Goal: Transaction & Acquisition: Purchase product/service

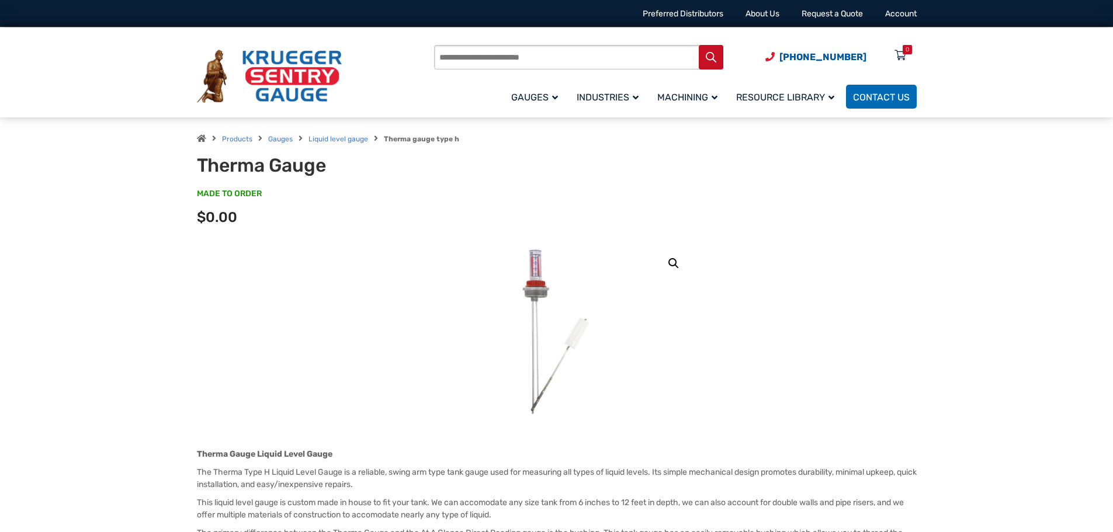
click at [277, 144] on div "Products Gauges Liquid level gauge Therma gauge type h" at bounding box center [557, 138] width 720 height 14
click at [277, 140] on link "Gauges" at bounding box center [280, 139] width 25 height 8
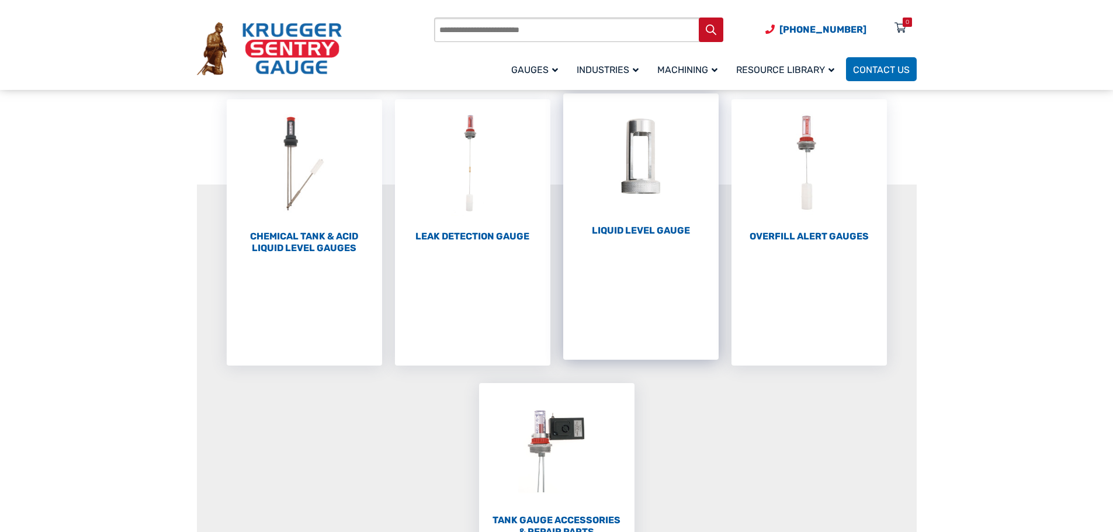
scroll to position [117, 0]
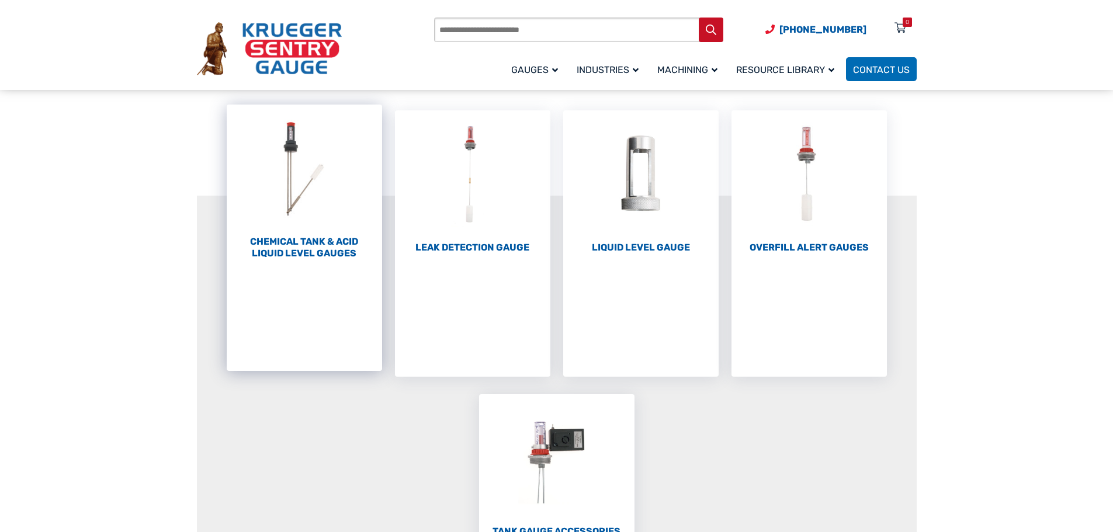
click at [311, 196] on img "Visit product category Chemical Tank & Acid Liquid Level Gauges" at bounding box center [304, 169] width 155 height 129
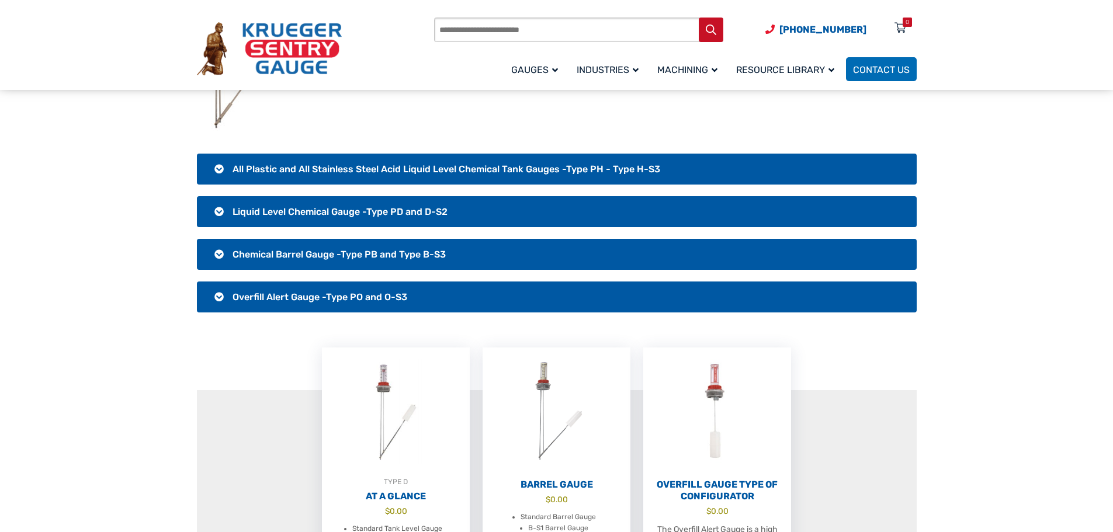
scroll to position [234, 0]
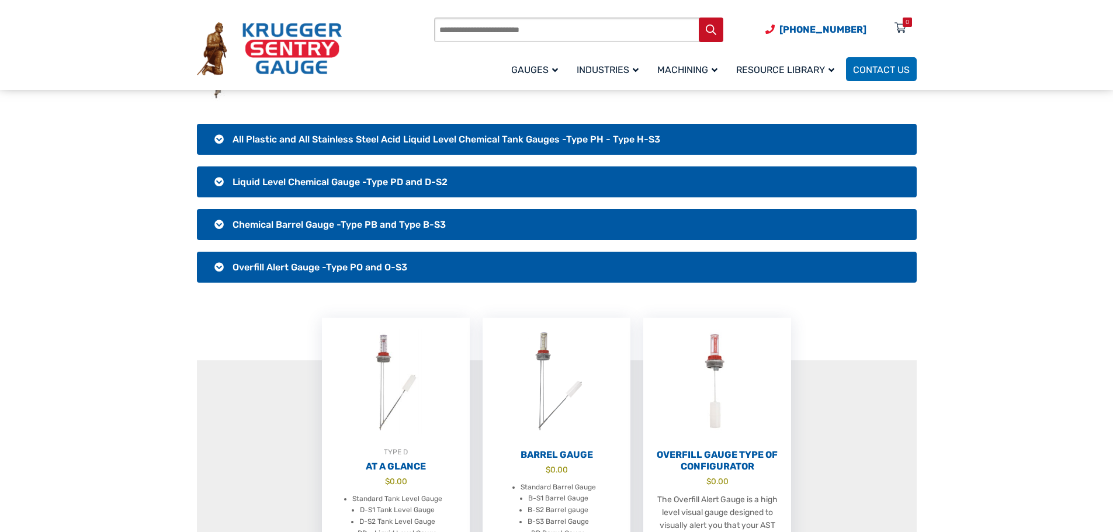
click at [217, 142] on h3 "All Plastic and All Stainless Steel Acid Liquid Level Chemical Tank Gauges -Typ…" at bounding box center [557, 139] width 720 height 31
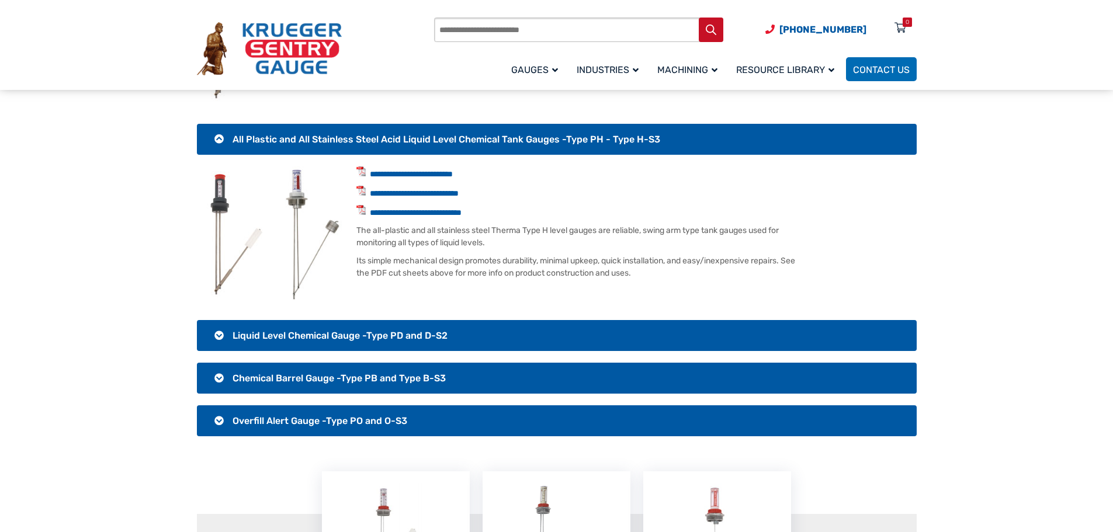
click at [255, 245] on img at bounding box center [237, 234] width 80 height 136
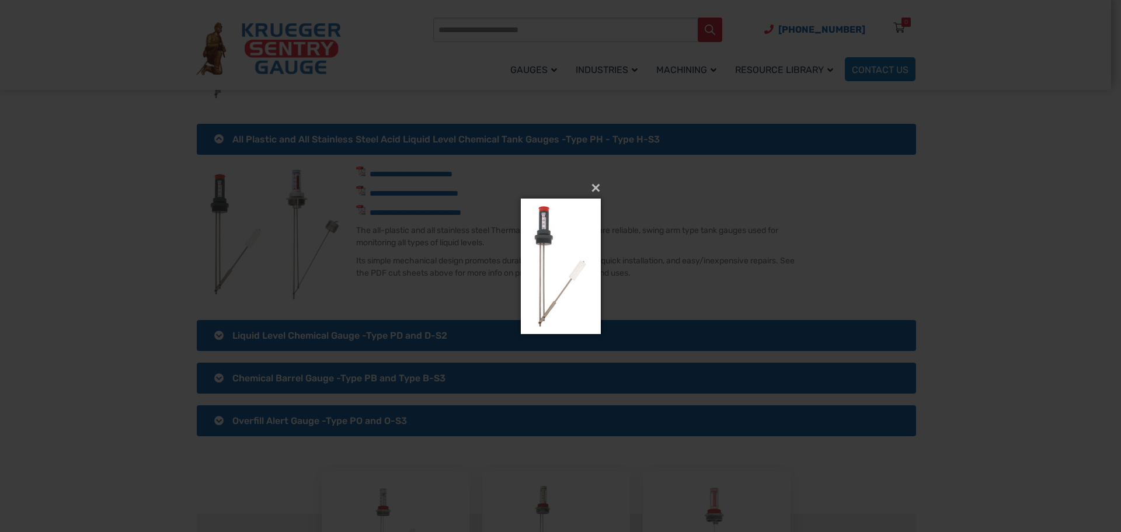
click at [792, 257] on div "× Loading..." at bounding box center [560, 266] width 1121 height 532
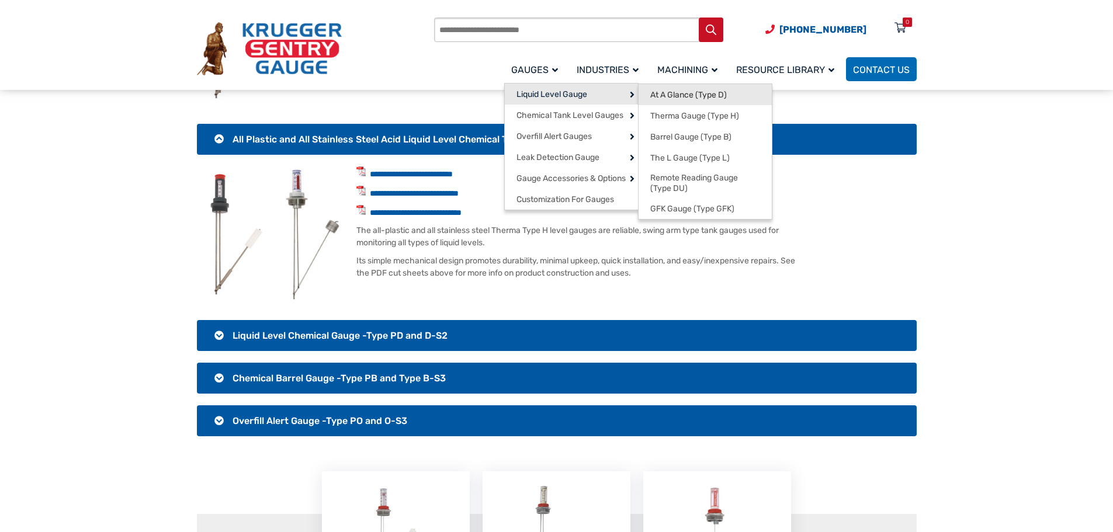
click at [668, 92] on span "At A Glance (Type D)" at bounding box center [688, 95] width 77 height 11
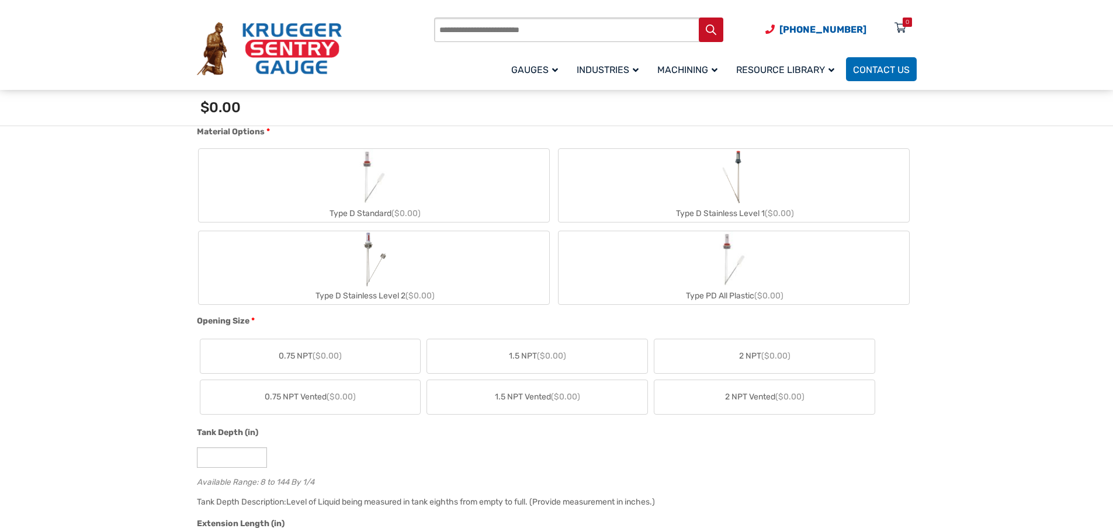
scroll to position [409, 0]
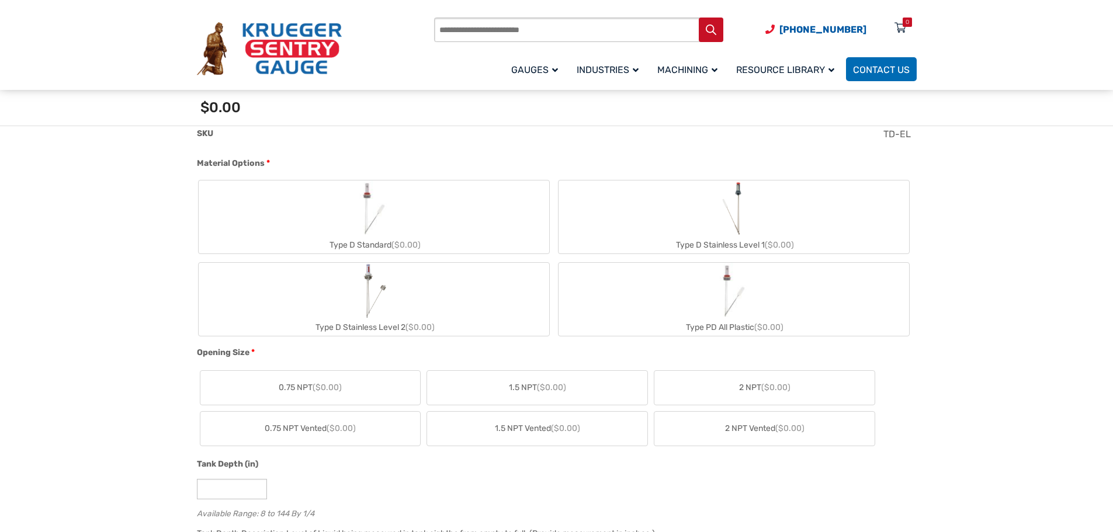
click at [367, 293] on img "Type D Stainless Level 2" at bounding box center [373, 291] width 27 height 56
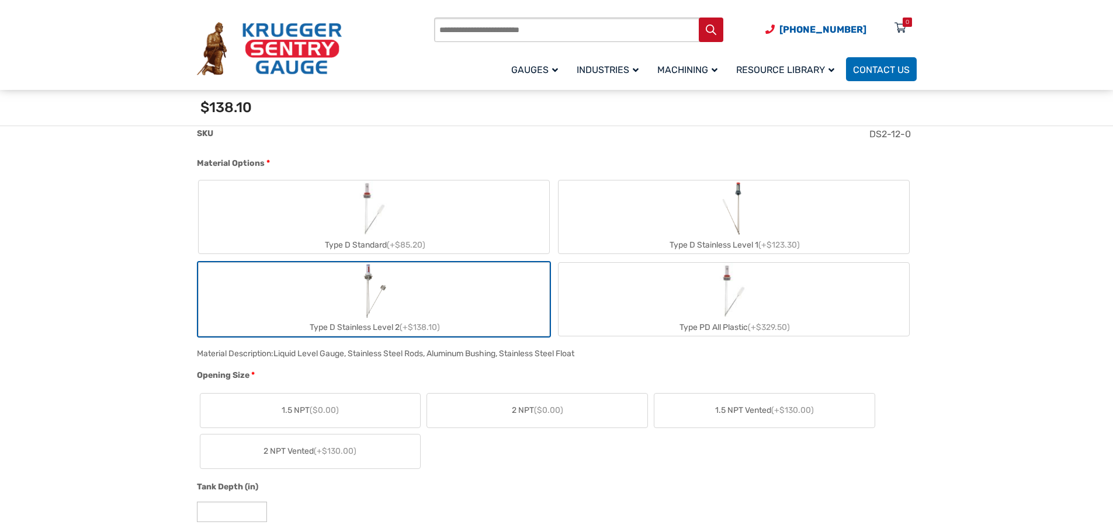
click at [367, 300] on img "Type D Stainless Level 2" at bounding box center [373, 291] width 27 height 56
click at [749, 204] on label "Type D Stainless Level 1 (+$123.30)" at bounding box center [733, 216] width 350 height 73
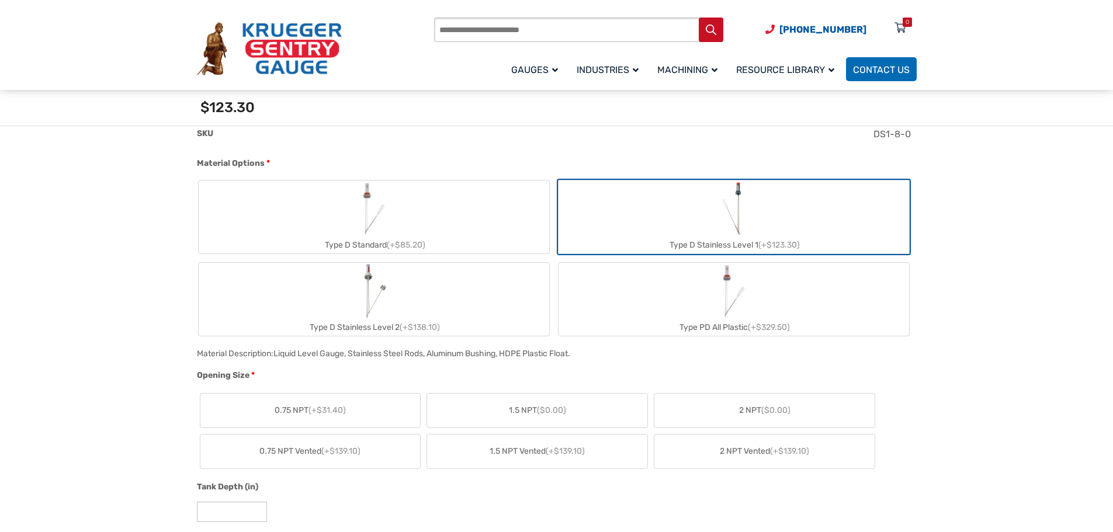
click at [415, 299] on label "Type D Stainless Level 2 (+$138.10)" at bounding box center [374, 299] width 350 height 73
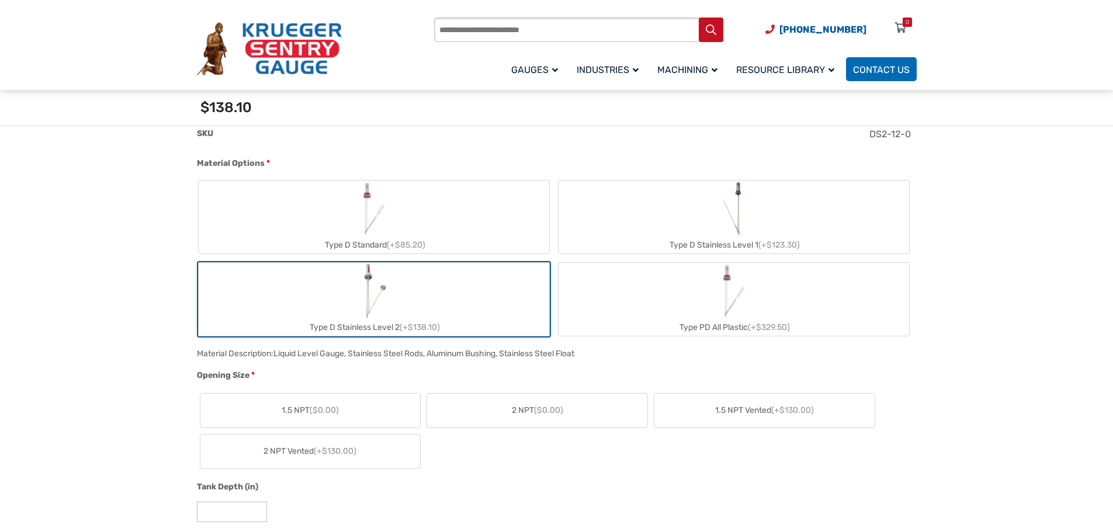
scroll to position [467, 0]
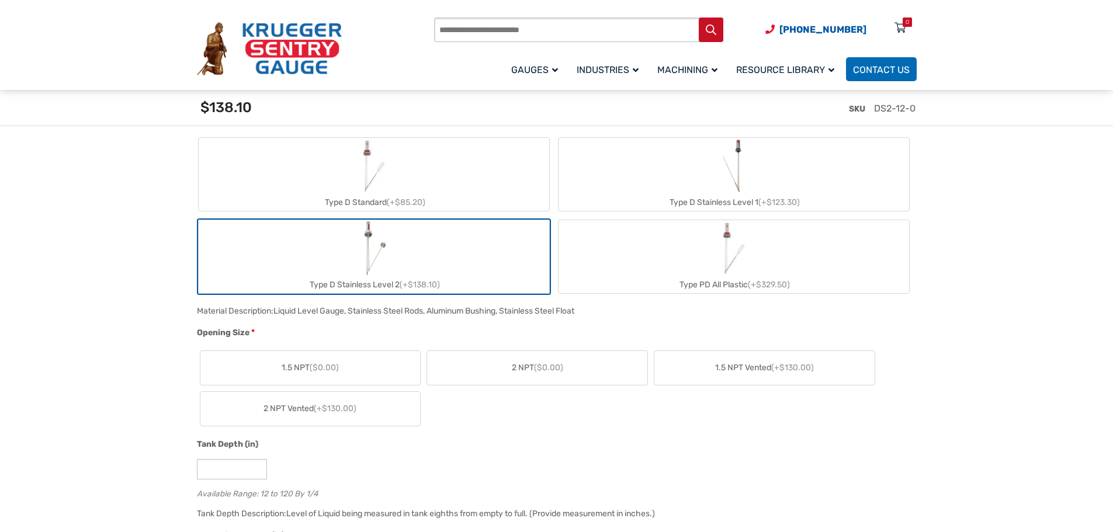
click at [536, 364] on span "($0.00)" at bounding box center [548, 368] width 29 height 10
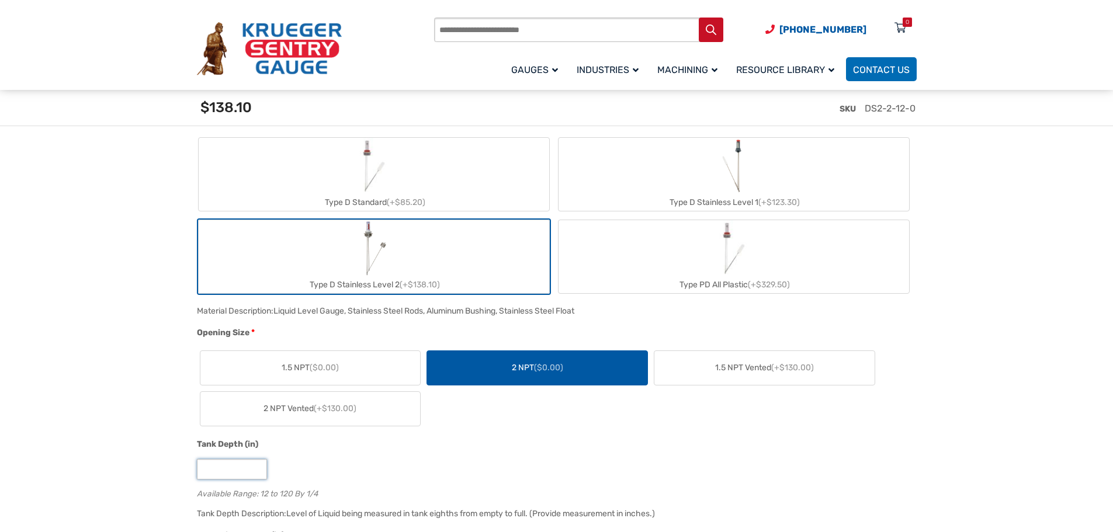
drag, startPoint x: 158, startPoint y: 467, endPoint x: 152, endPoint y: 462, distance: 7.5
type input "**"
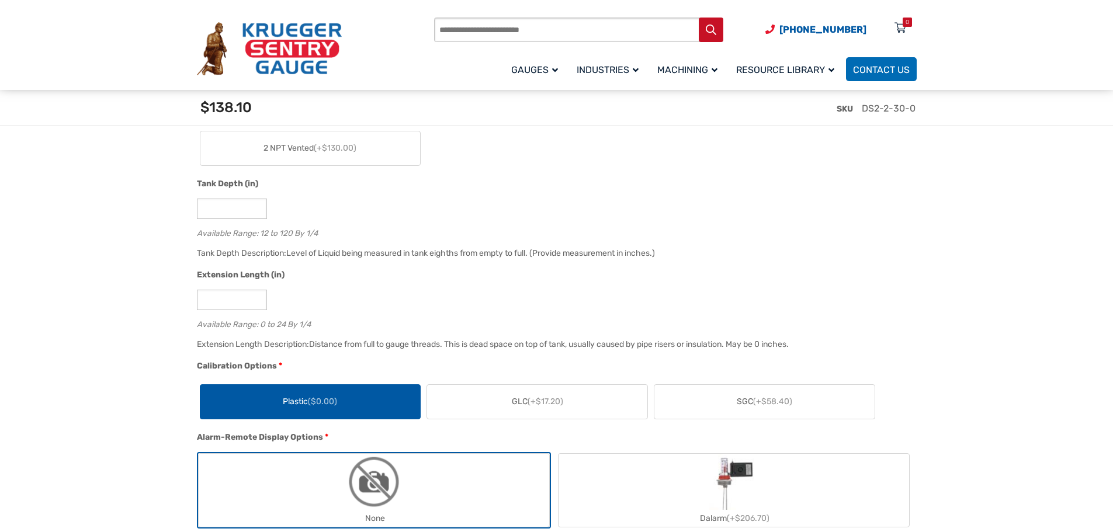
scroll to position [759, 0]
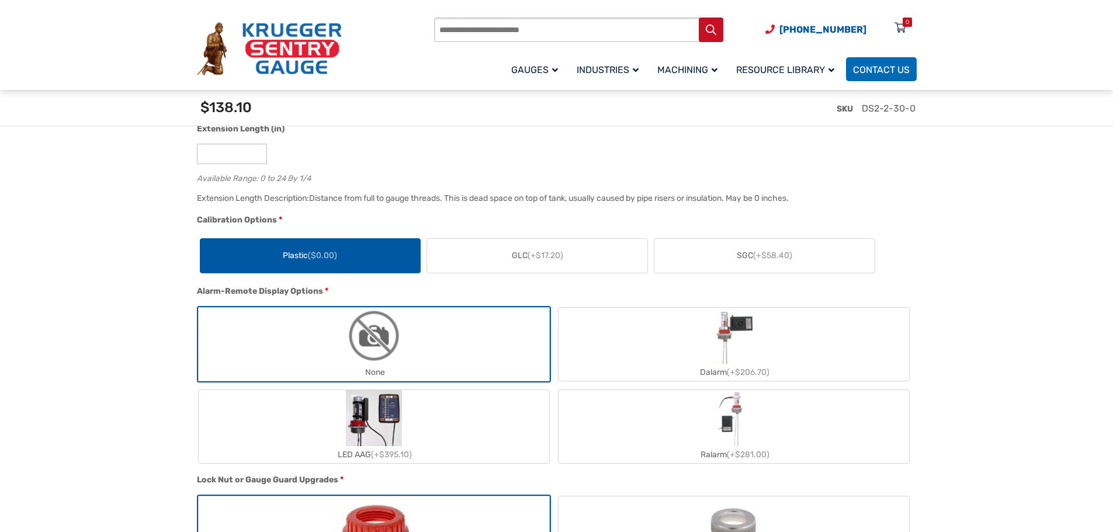
scroll to position [876, 0]
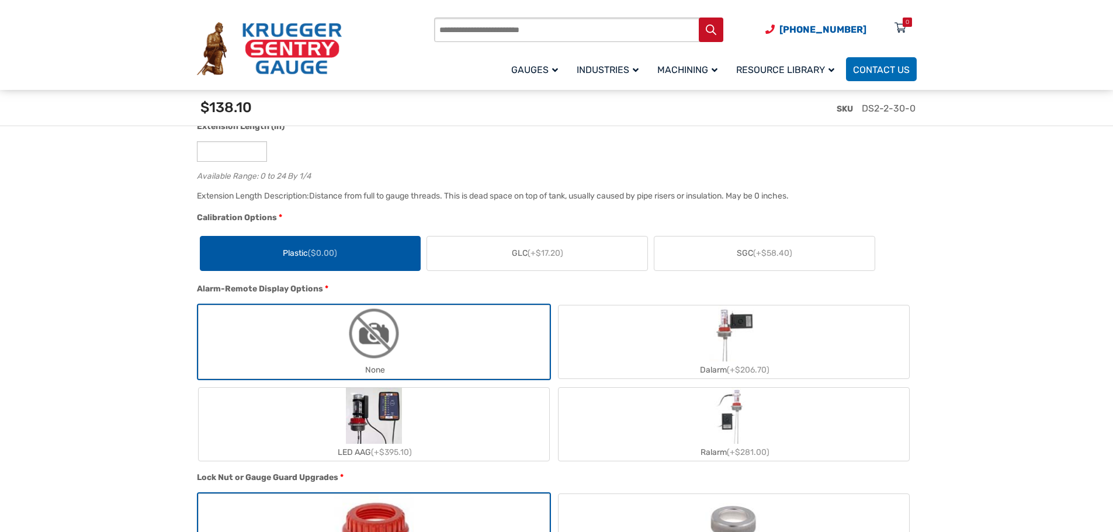
click at [320, 326] on label "None" at bounding box center [374, 341] width 350 height 73
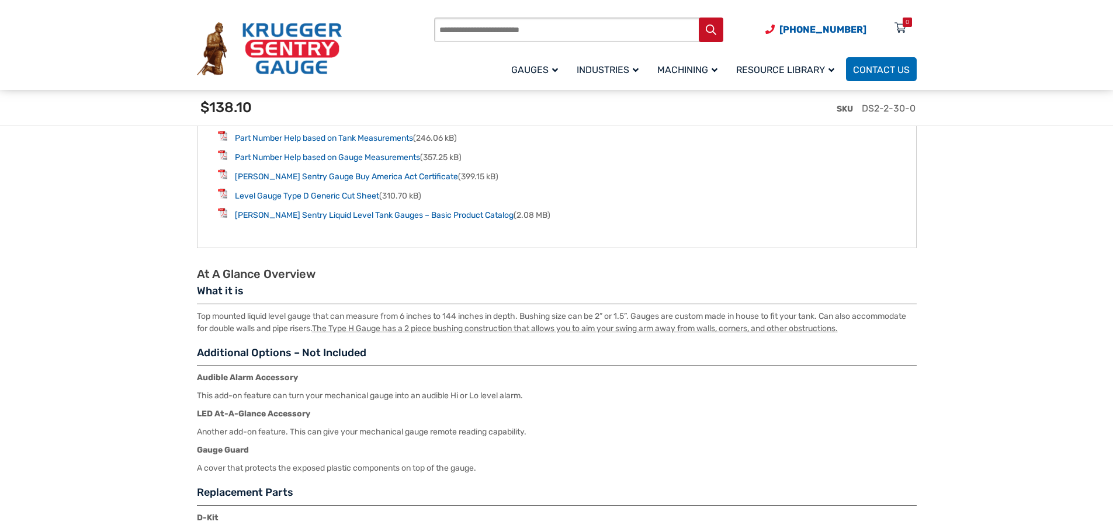
scroll to position [1519, 0]
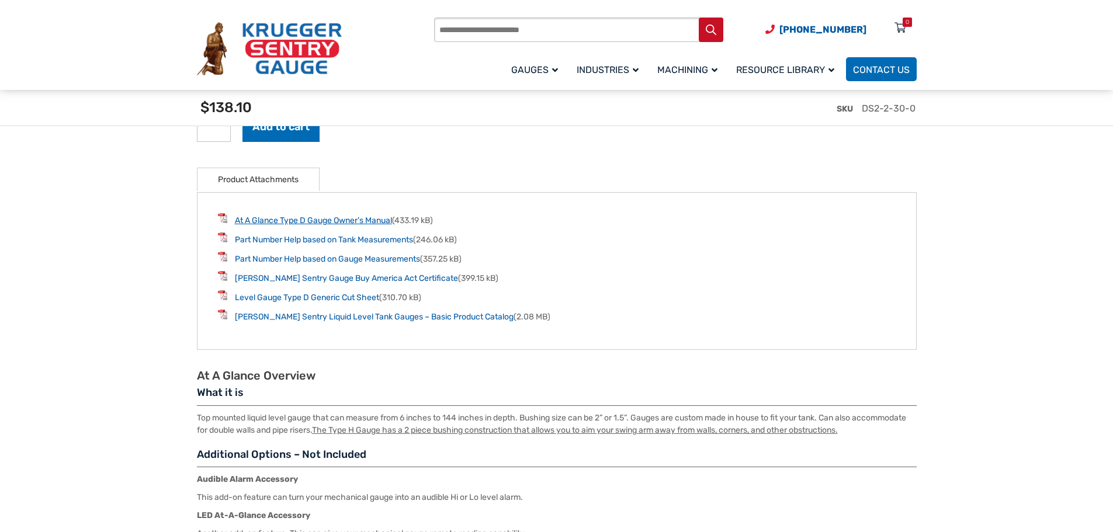
click at [323, 223] on link "At A Glance Type D Gauge Owner’s Manual" at bounding box center [313, 221] width 157 height 10
